Goal: Task Accomplishment & Management: Use online tool/utility

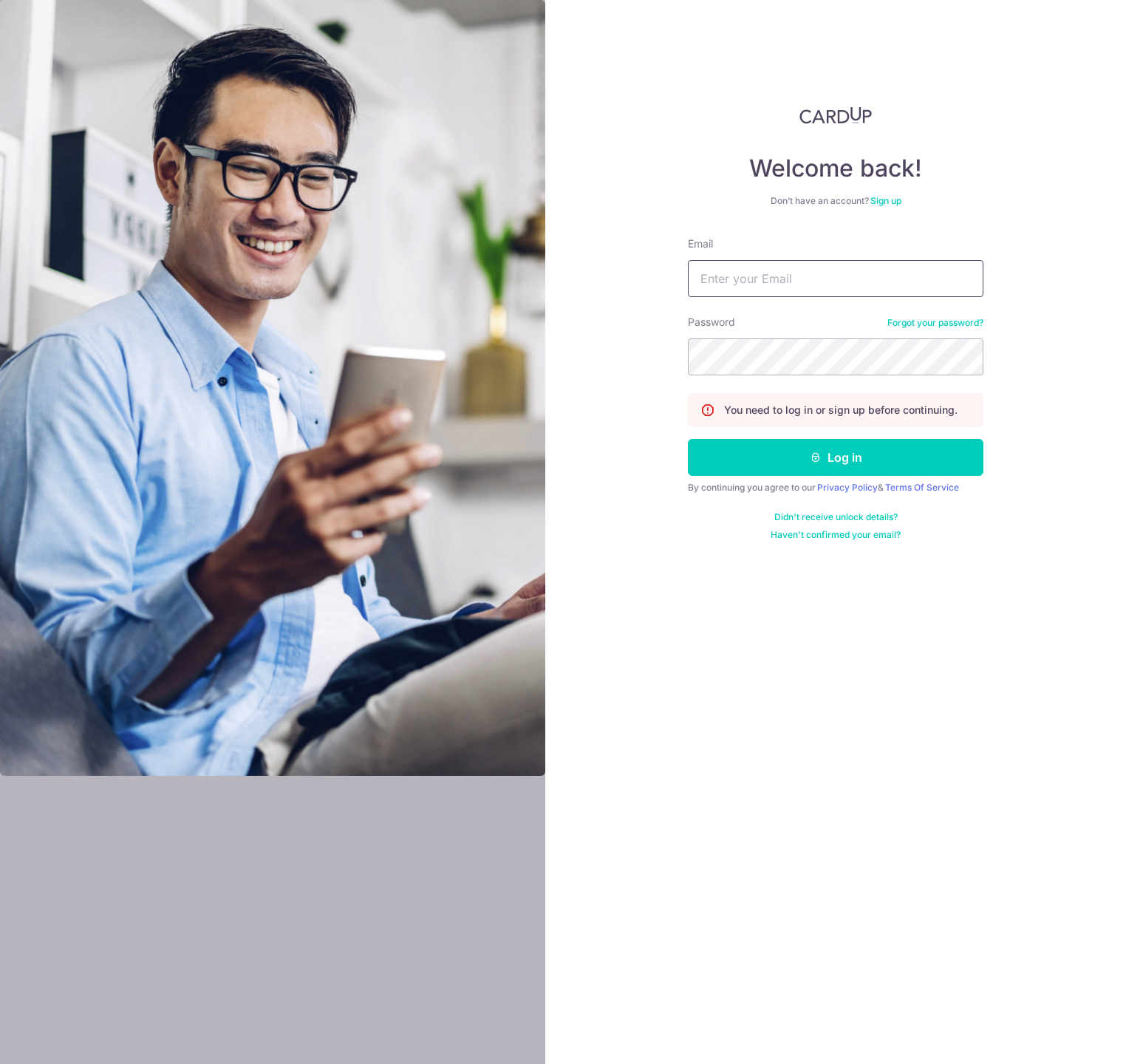
click at [820, 273] on input "Email" at bounding box center [835, 278] width 296 height 37
type input "[EMAIL_ADDRESS][DOMAIN_NAME]"
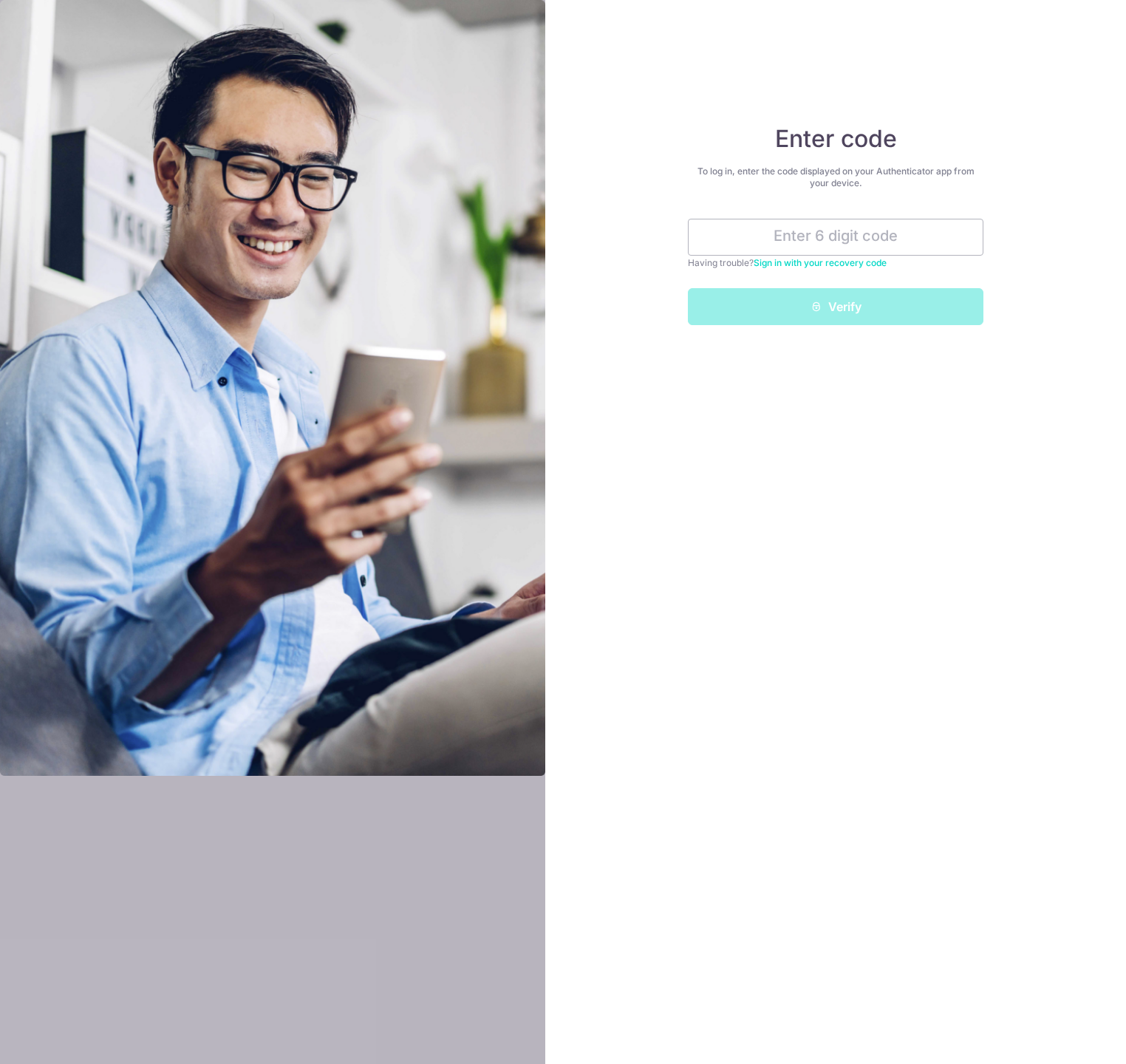
click at [817, 471] on div "Enter code To log in, enter the code displayed on your Authenticator app from y…" at bounding box center [836, 532] width 581 height 1064
click at [825, 233] on input "text" at bounding box center [835, 237] width 296 height 37
paste input "304466"
type input "304466"
click at [911, 316] on button "Verify" at bounding box center [835, 306] width 296 height 37
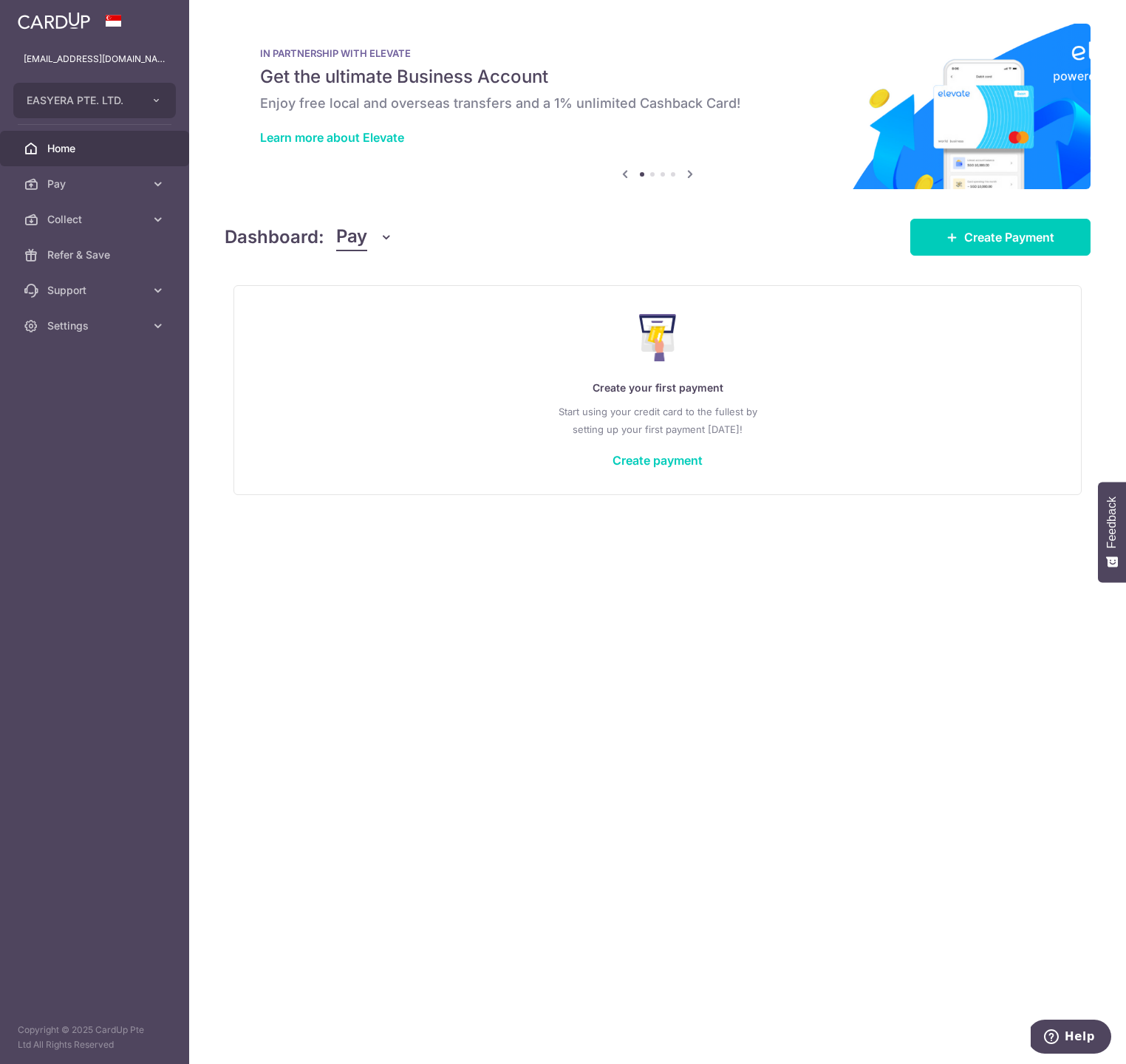
click at [570, 206] on div "× Pause Schedule Pause all future payments in this series Pause just this one p…" at bounding box center [657, 532] width 937 height 1064
click at [964, 242] on span "Create Payment" at bounding box center [1009, 237] width 90 height 18
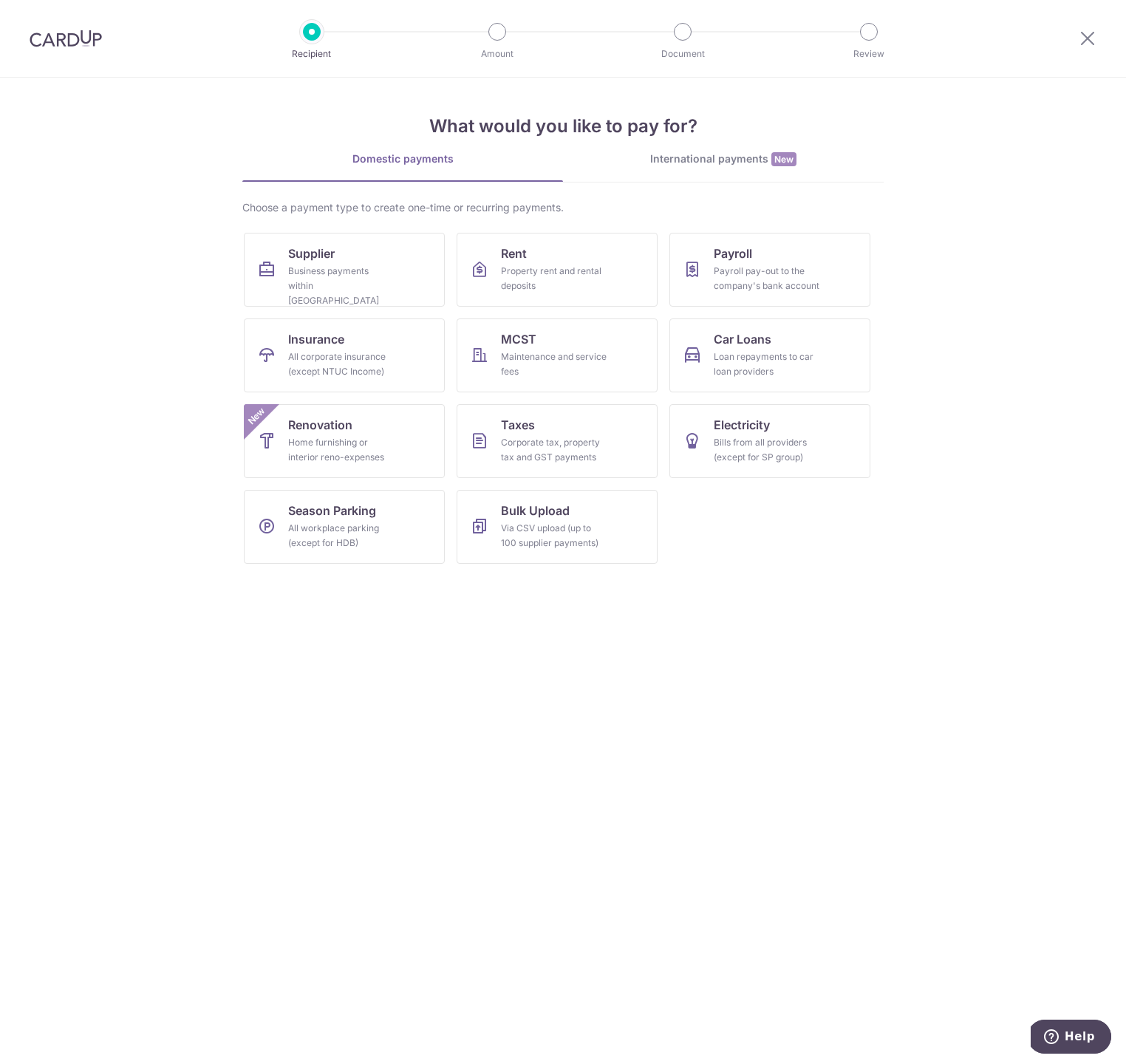
click at [1077, 41] on div at bounding box center [1087, 38] width 77 height 77
click at [1084, 37] on icon at bounding box center [1087, 37] width 18 height 18
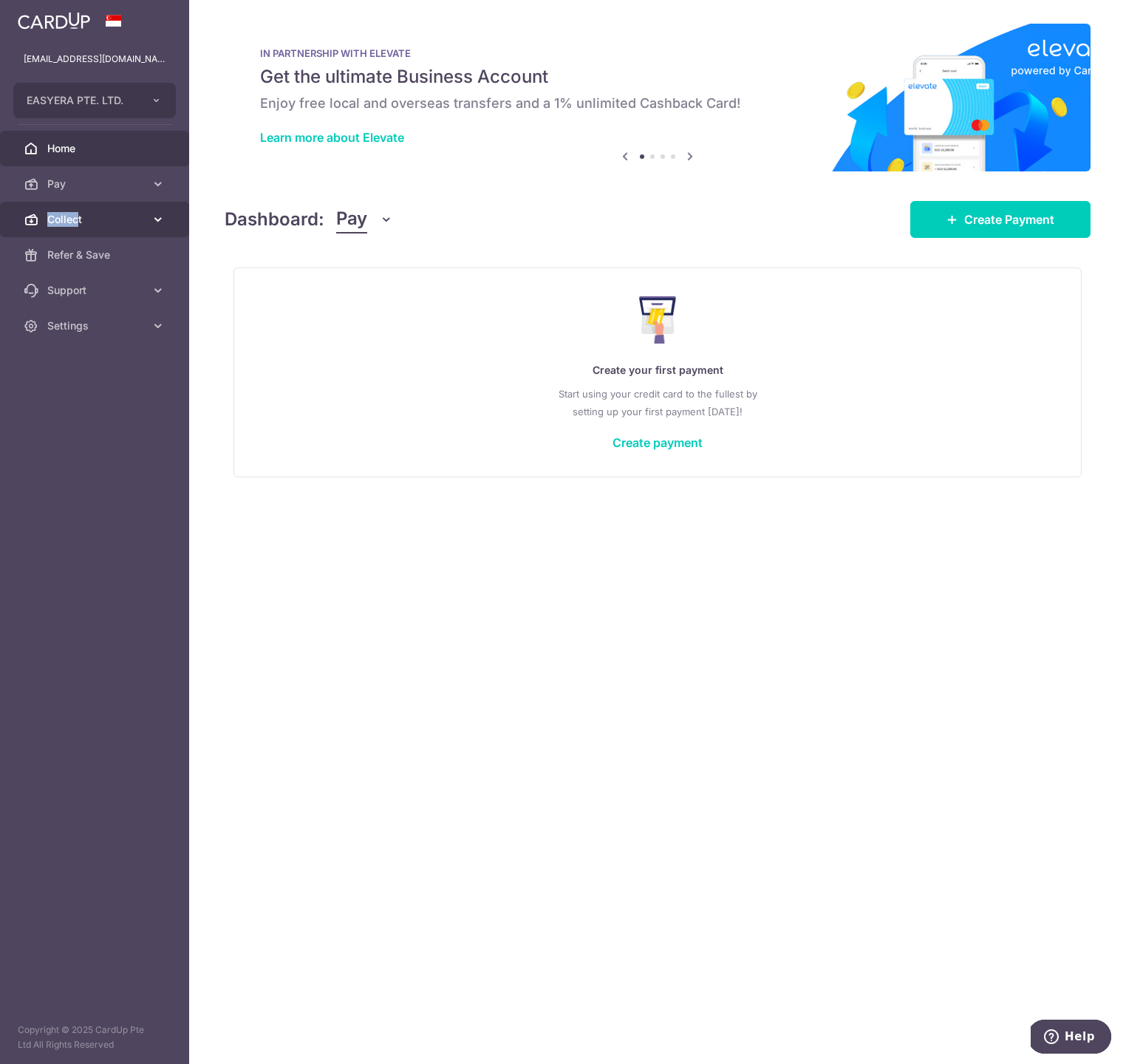
click at [79, 212] on span "Collect" at bounding box center [96, 219] width 97 height 15
click at [115, 331] on span "Payment Requests" at bounding box center [96, 325] width 97 height 15
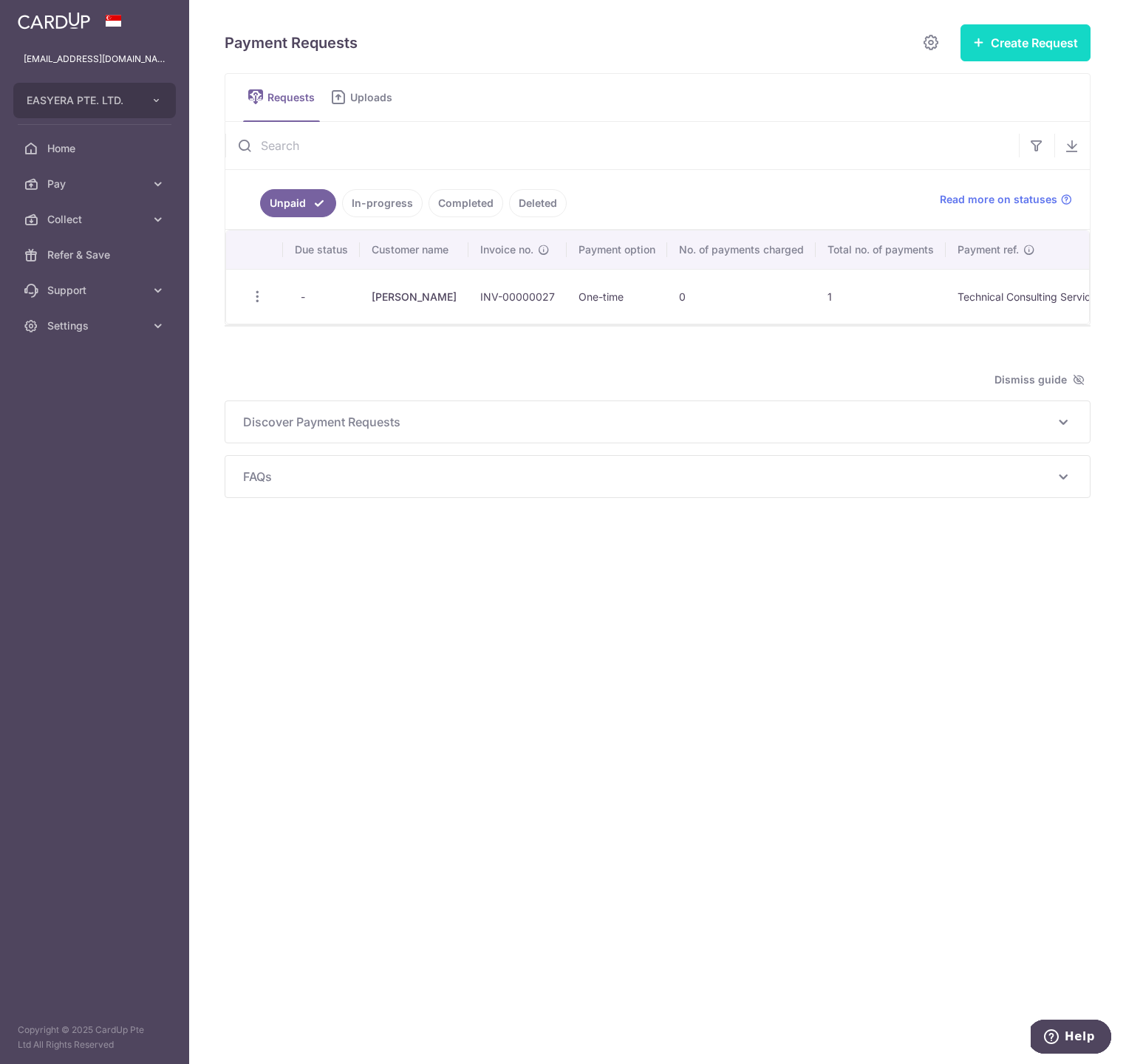
click at [1025, 47] on button "Create Request" at bounding box center [1025, 43] width 130 height 37
click at [985, 97] on span "Single Request" at bounding box center [1002, 89] width 152 height 18
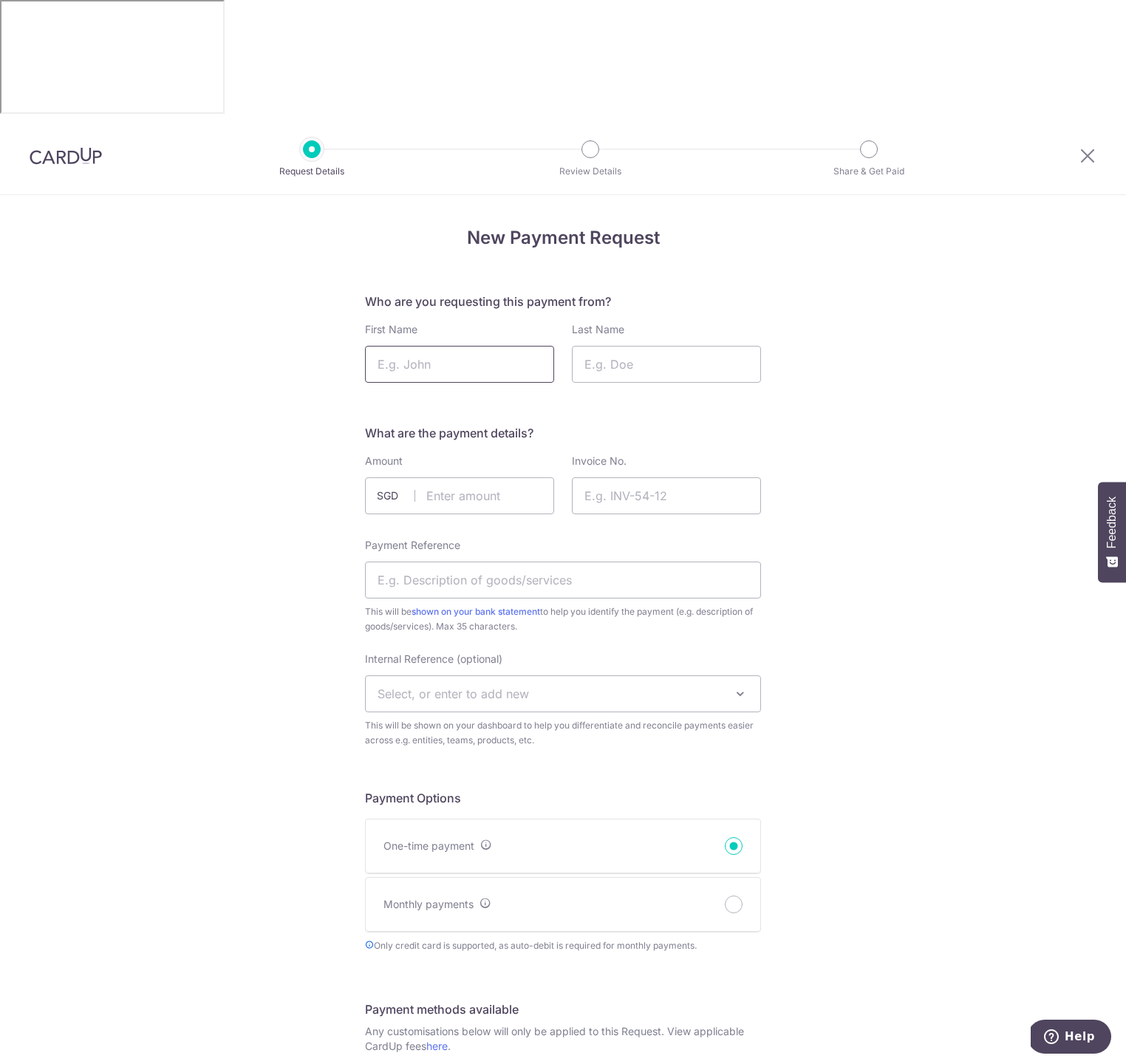
click at [462, 346] on input "First Name" at bounding box center [459, 365] width 189 height 37
type input "Alteco"
click at [477, 477] on input "text" at bounding box center [459, 495] width 189 height 37
click at [388, 488] on span "SGD" at bounding box center [396, 495] width 38 height 15
